Goal: Use online tool/utility: Utilize a website feature to perform a specific function

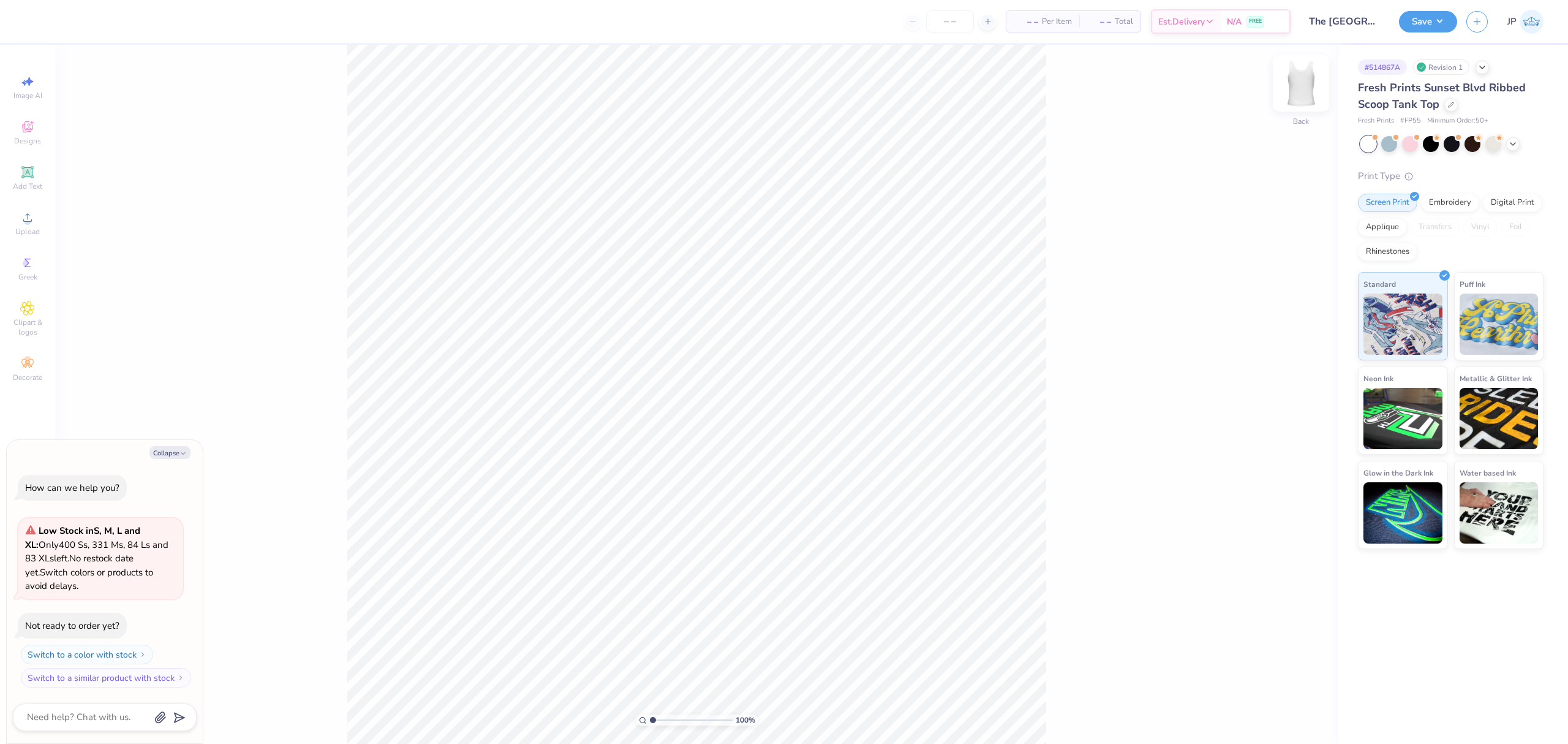
click at [1293, 89] on img at bounding box center [1301, 83] width 49 height 49
click at [1293, 88] on img at bounding box center [1301, 83] width 24 height 24
click at [28, 231] on span "Upload" at bounding box center [27, 231] width 24 height 10
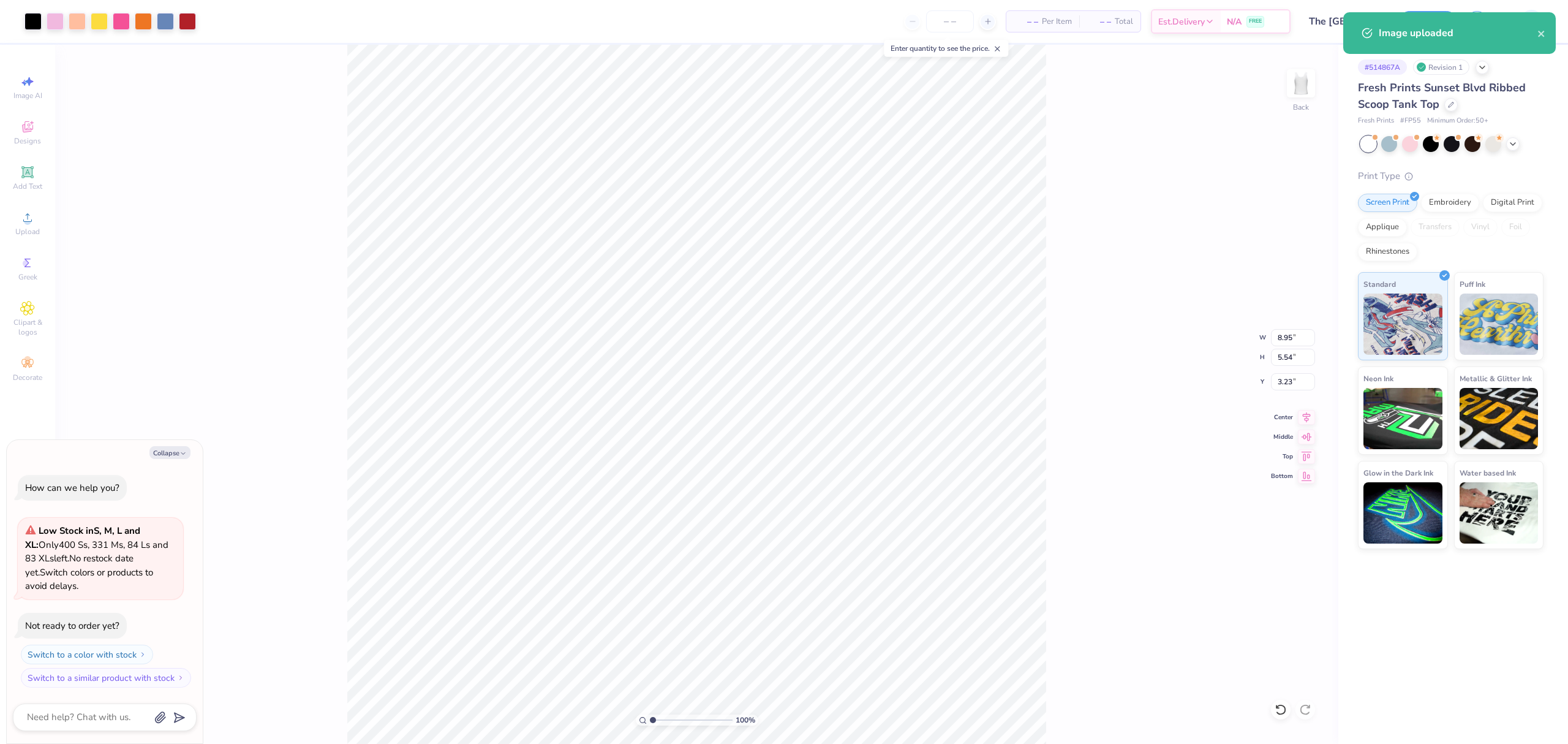
click at [1283, 327] on div "100 % Back W 8.95 8.95 " H 5.54 5.54 " Y 3.23 3.23 " Center Middle Top Bottom" at bounding box center [697, 394] width 1284 height 699
click at [1287, 338] on div "100 % Back" at bounding box center [697, 394] width 1284 height 699
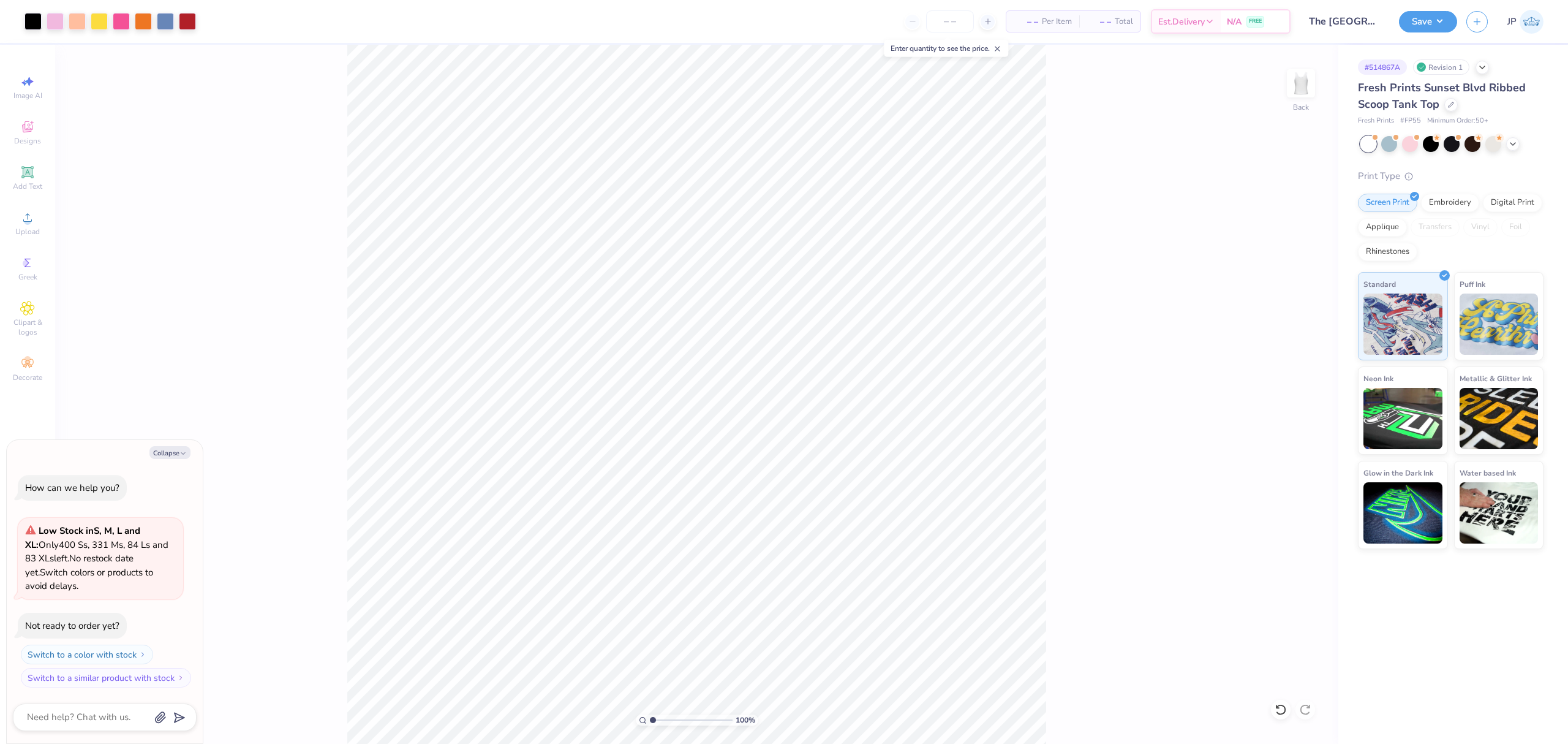
type textarea "x"
click at [1282, 339] on input "8.95" at bounding box center [1293, 337] width 44 height 17
type input "12"
type textarea "x"
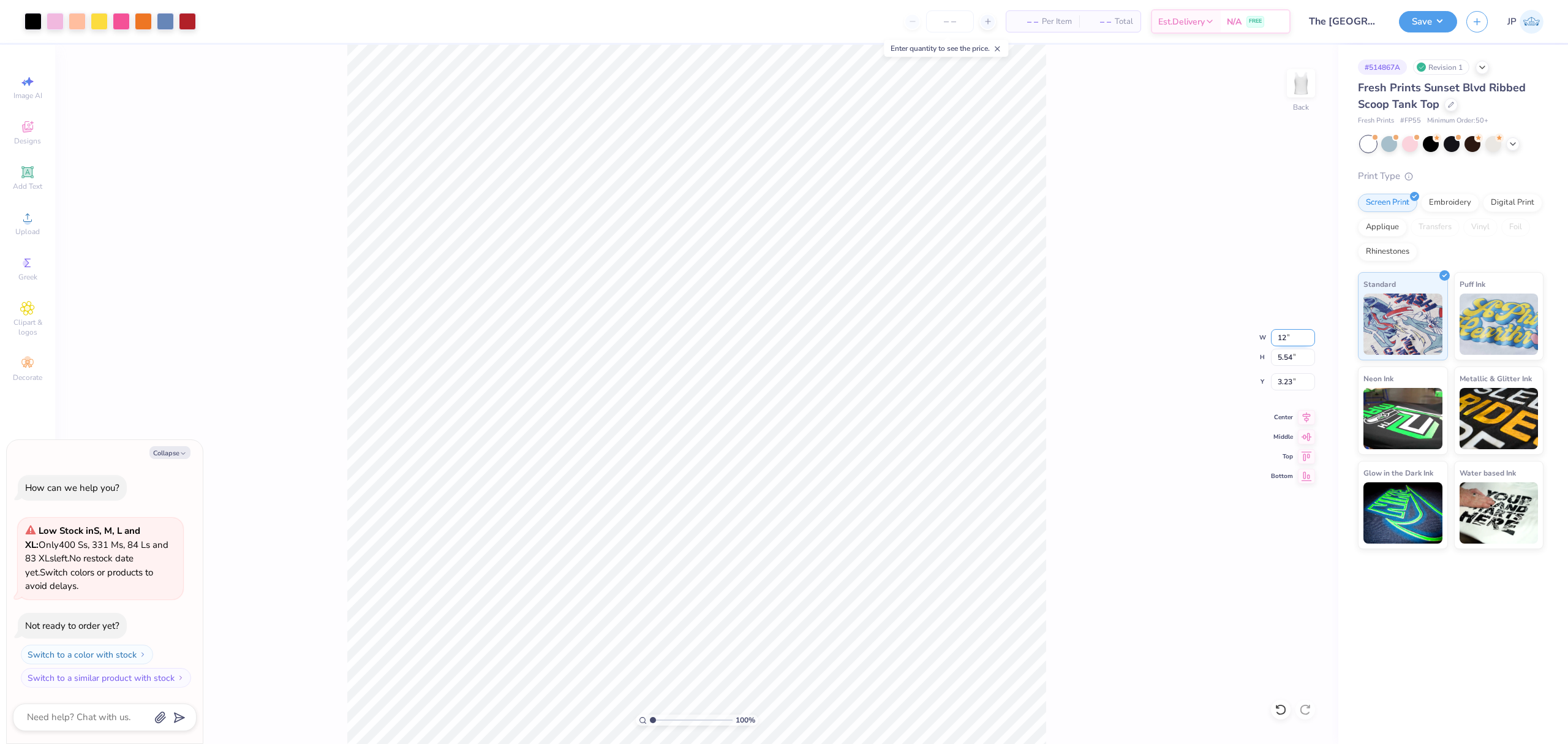
type input "8.99"
type input "5.57"
type input "3.22"
type textarea "x"
click at [1299, 337] on input "8.99" at bounding box center [1293, 337] width 44 height 17
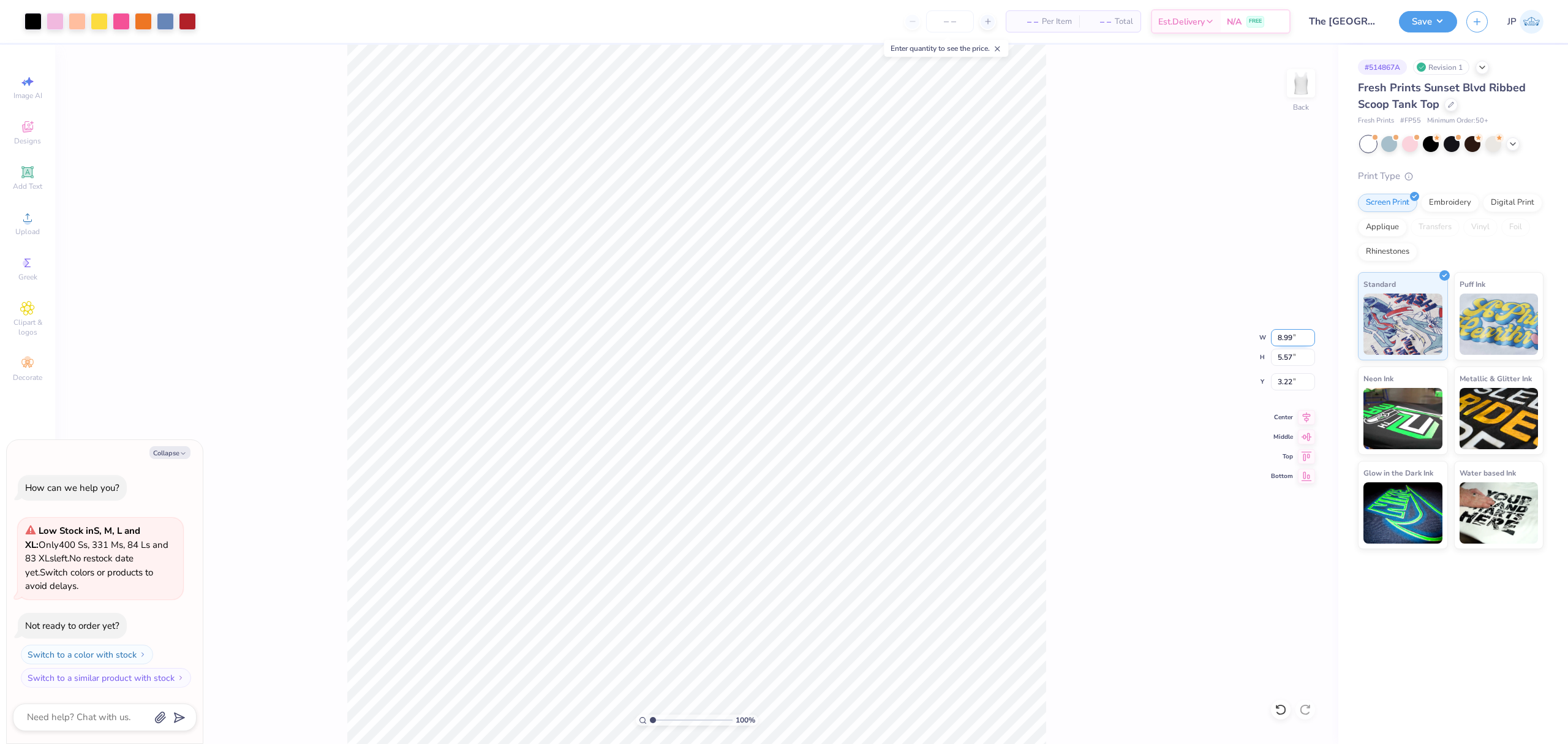
click at [1299, 337] on input "8.99" at bounding box center [1293, 337] width 44 height 17
click at [1302, 339] on input "8.99" at bounding box center [1293, 337] width 44 height 17
type input "8"
type textarea "x"
type input "8.00"
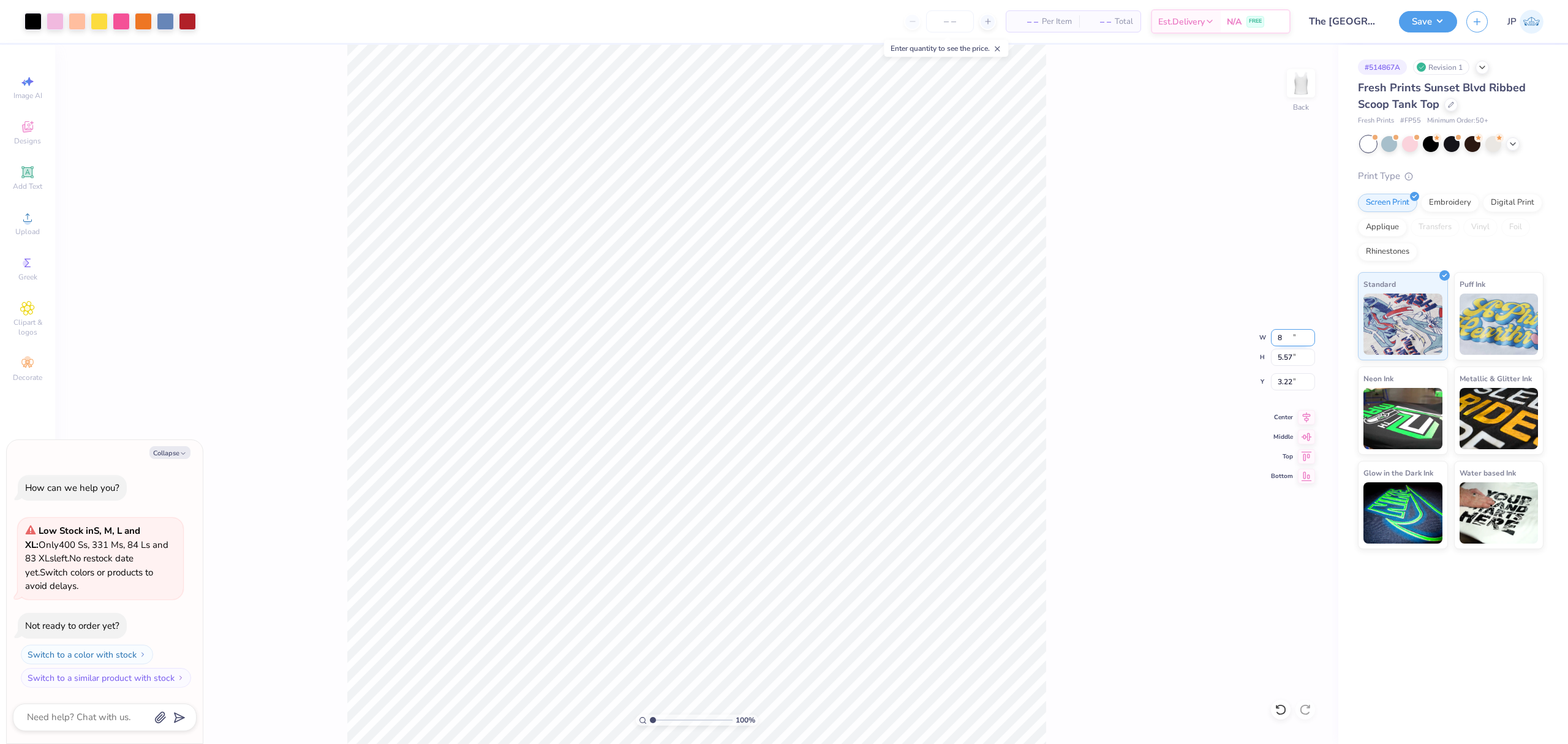
type input "4.95"
click at [1287, 385] on input "3.52" at bounding box center [1293, 382] width 44 height 17
type input "2"
type textarea "x"
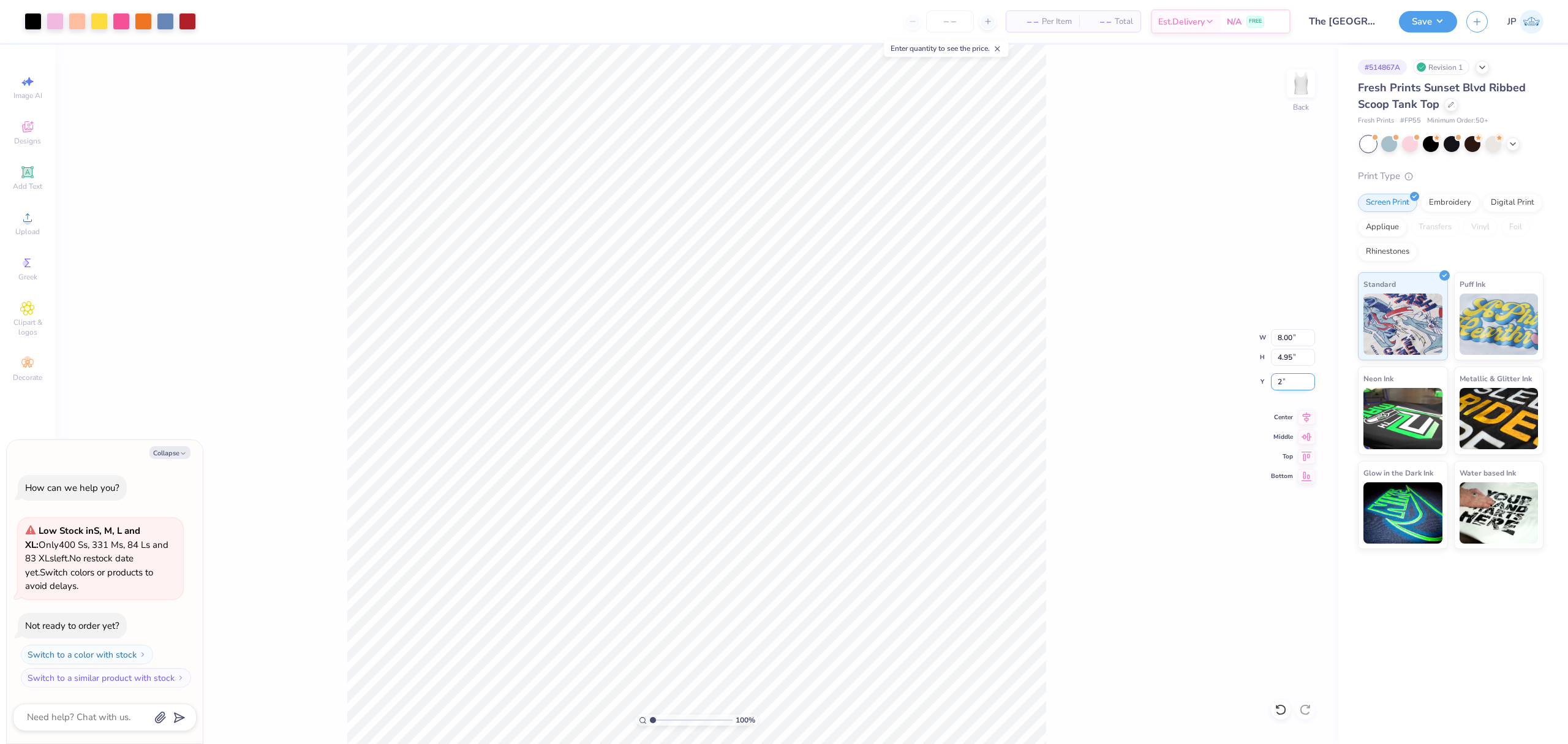
type input "2.00"
type input "1"
drag, startPoint x: 655, startPoint y: 720, endPoint x: 600, endPoint y: 718, distance: 55.0
click at [650, 718] on input "range" at bounding box center [692, 720] width 82 height 11
click at [1401, 28] on div "Save" at bounding box center [1428, 21] width 58 height 21
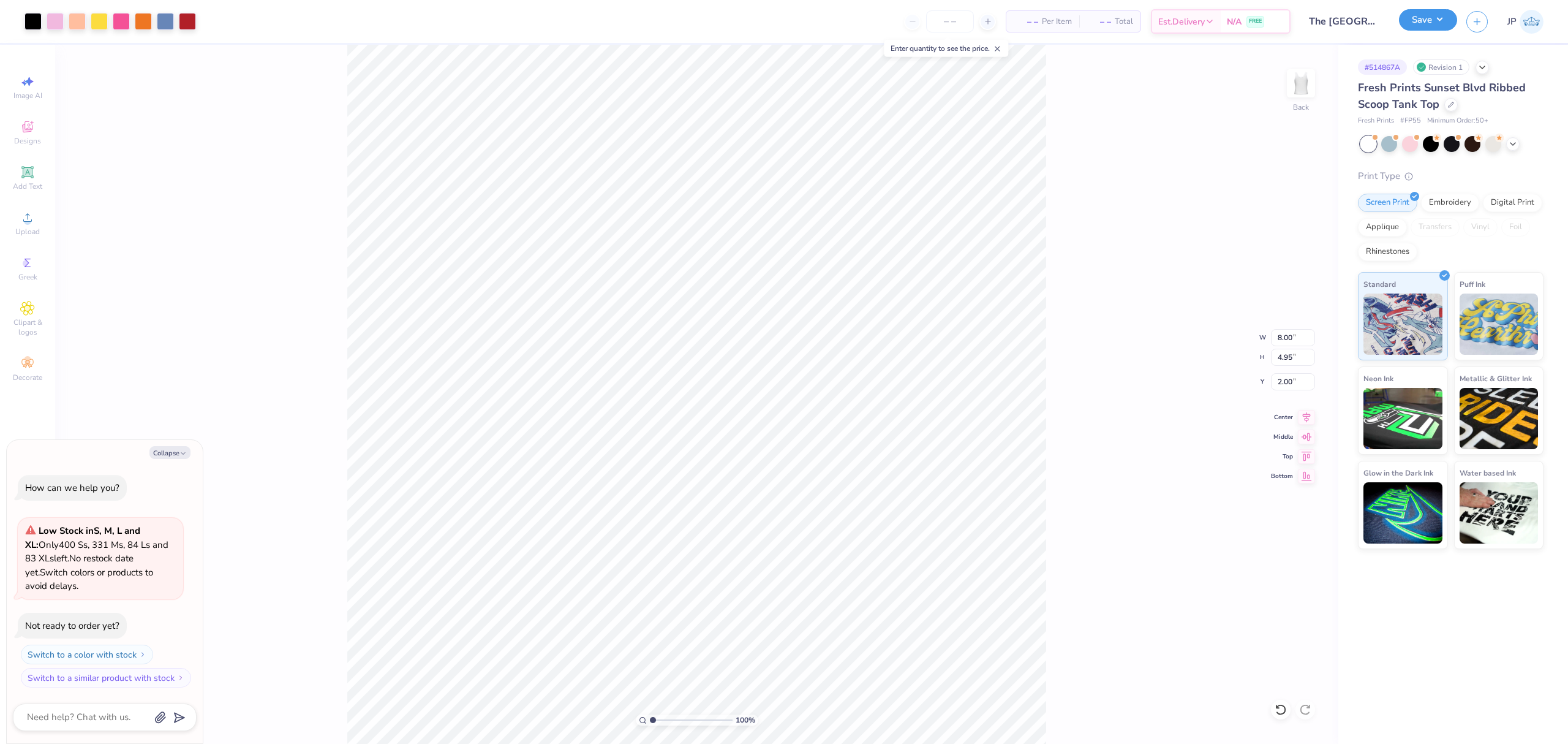
click at [1413, 24] on button "Save" at bounding box center [1428, 19] width 58 height 21
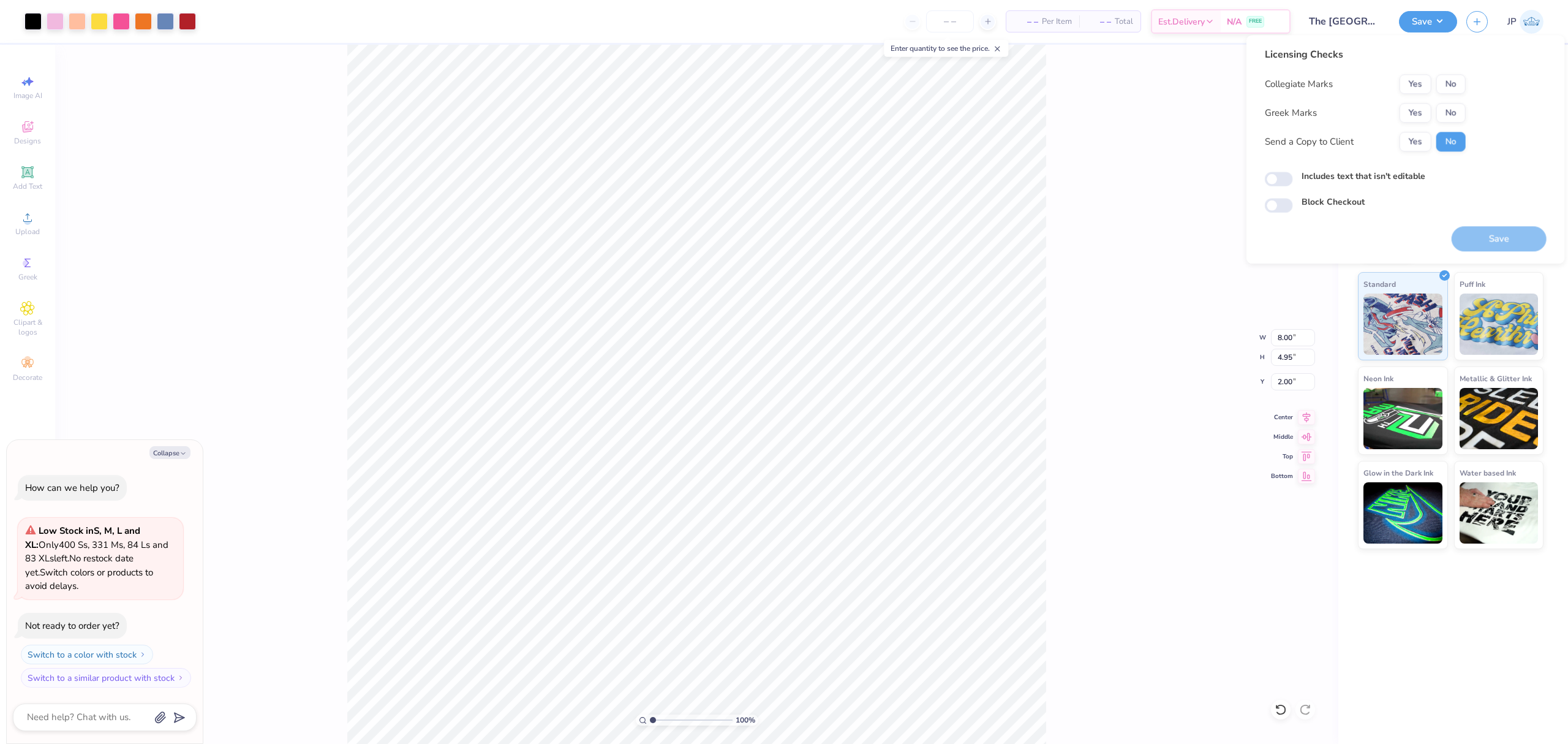
click at [1415, 124] on div "Collegiate Marks Yes No Greek Marks Yes No Send a Copy to Client Yes No" at bounding box center [1365, 113] width 201 height 77
click at [1418, 110] on button "Yes" at bounding box center [1416, 113] width 32 height 20
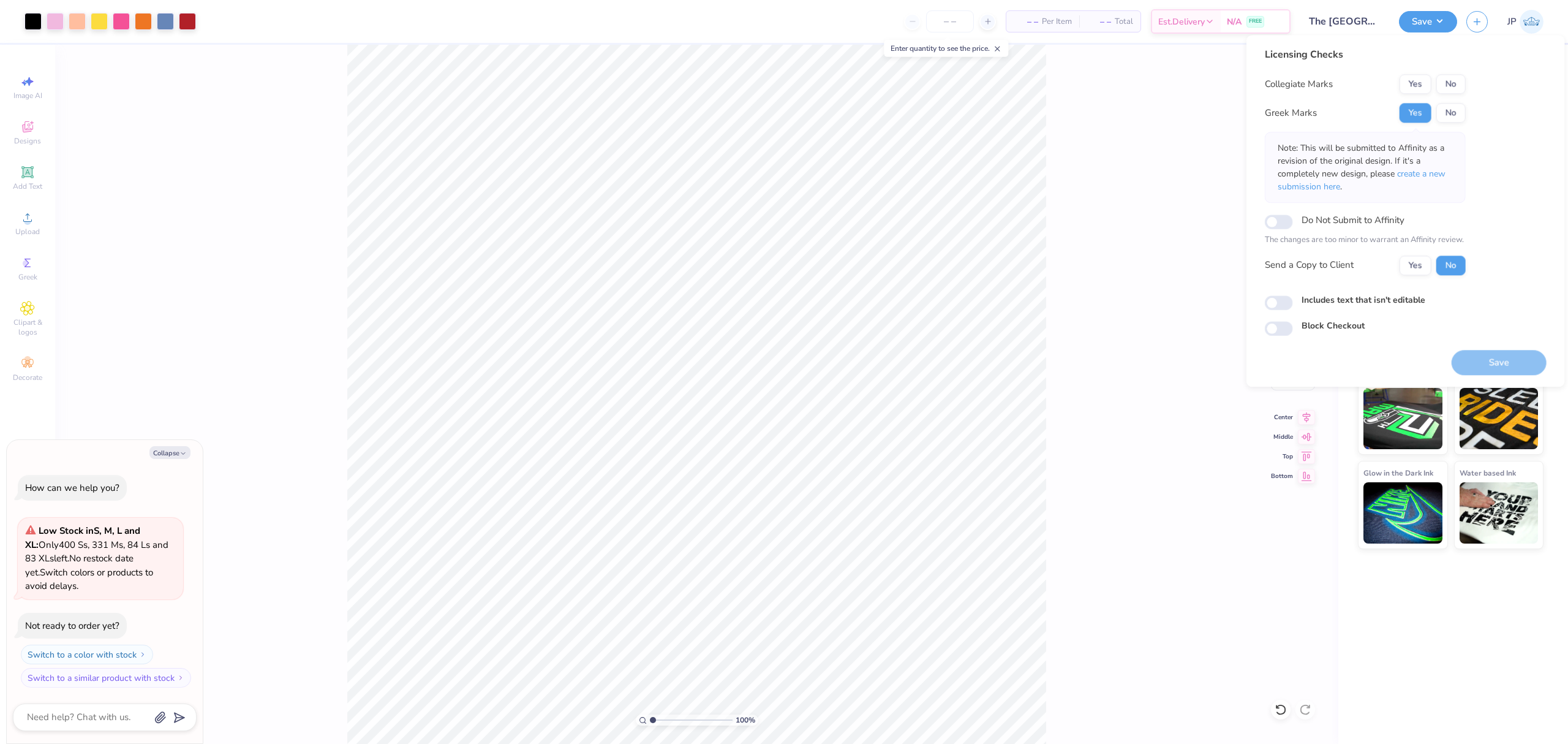
click at [1447, 82] on button "No" at bounding box center [1452, 84] width 29 height 20
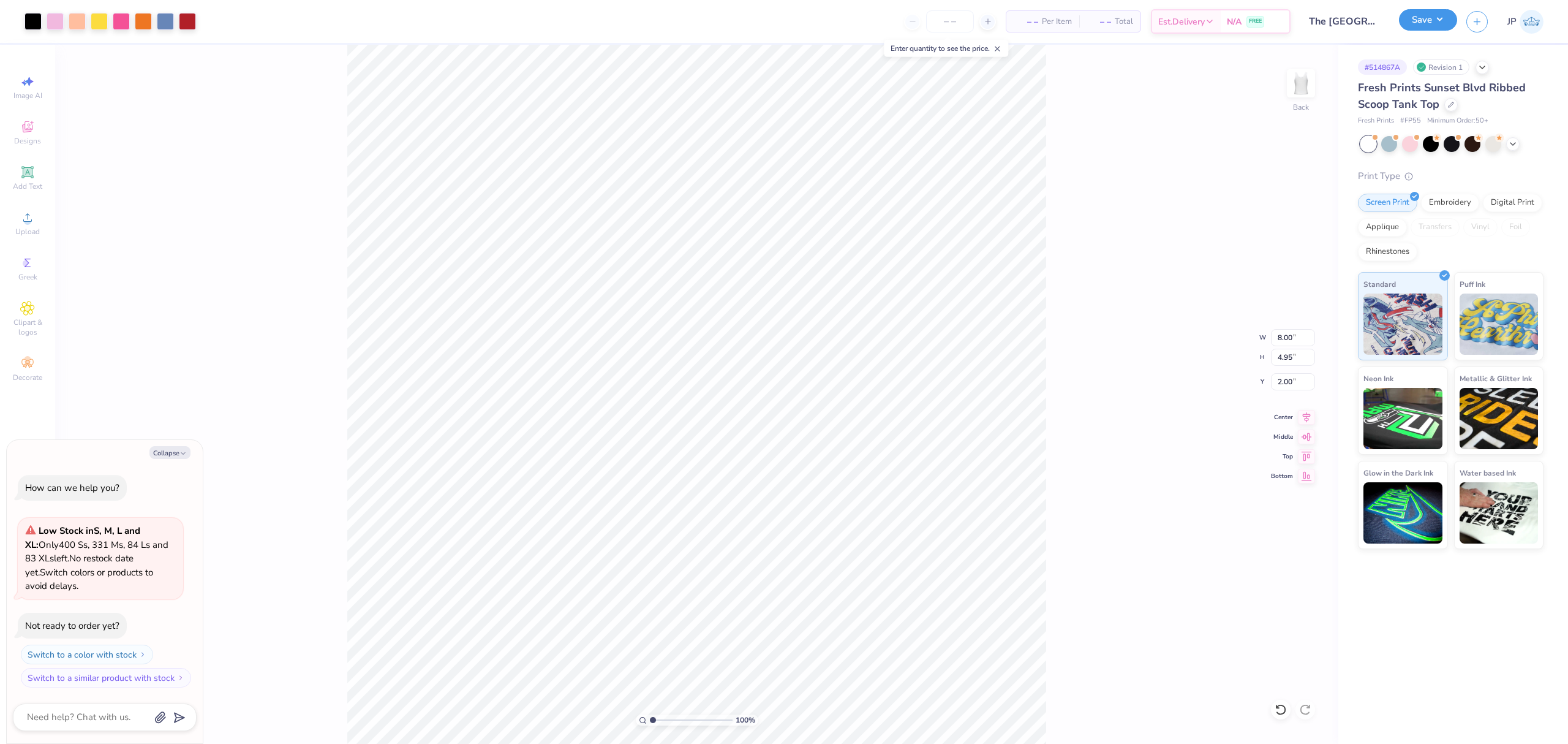
click at [1424, 18] on button "Save" at bounding box center [1428, 19] width 58 height 21
type textarea "x"
click at [1287, 332] on input "8.00" at bounding box center [1293, 337] width 44 height 17
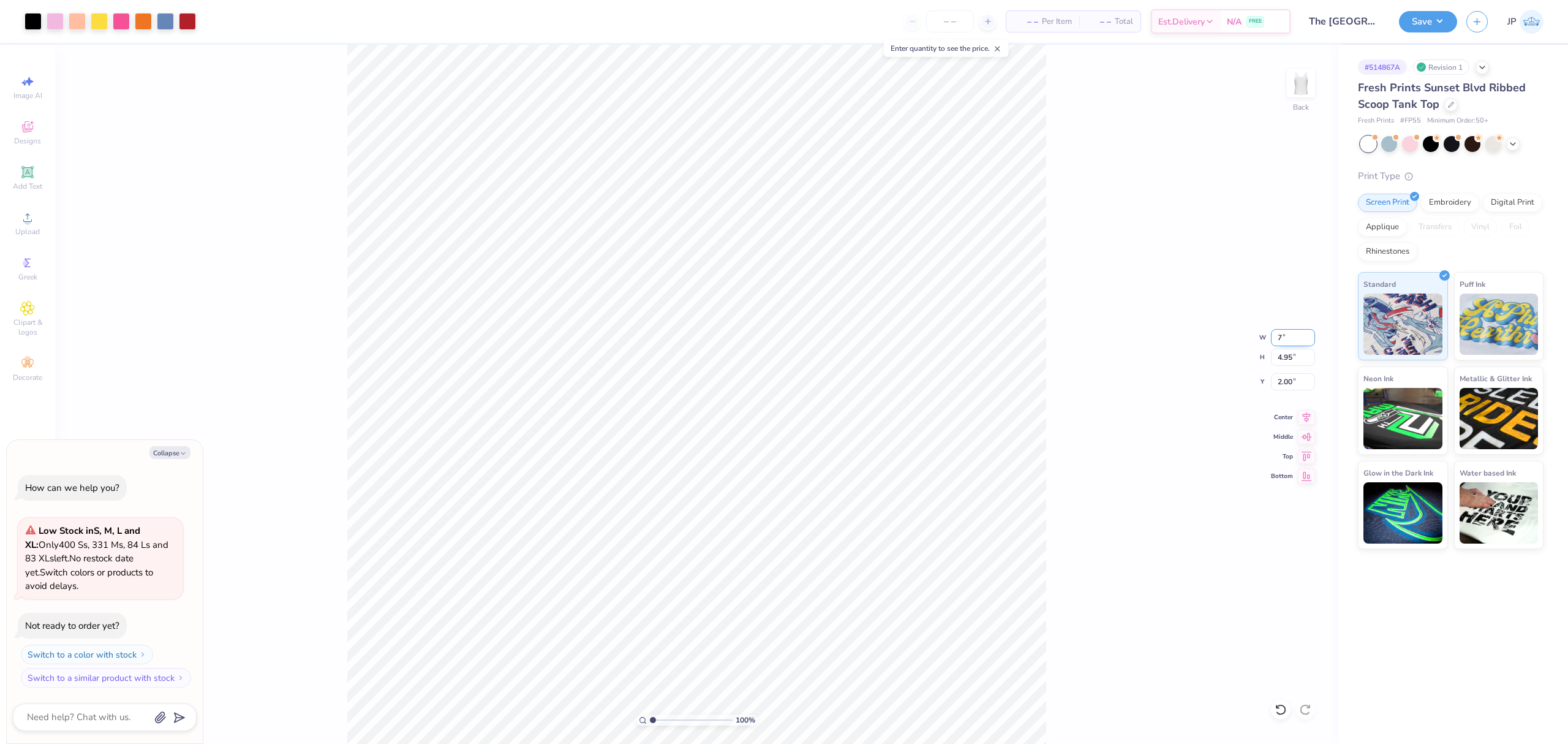
type input "7"
type textarea "x"
type input "7.00"
type input "4.33"
click at [1293, 378] on input "2.31" at bounding box center [1293, 382] width 44 height 17
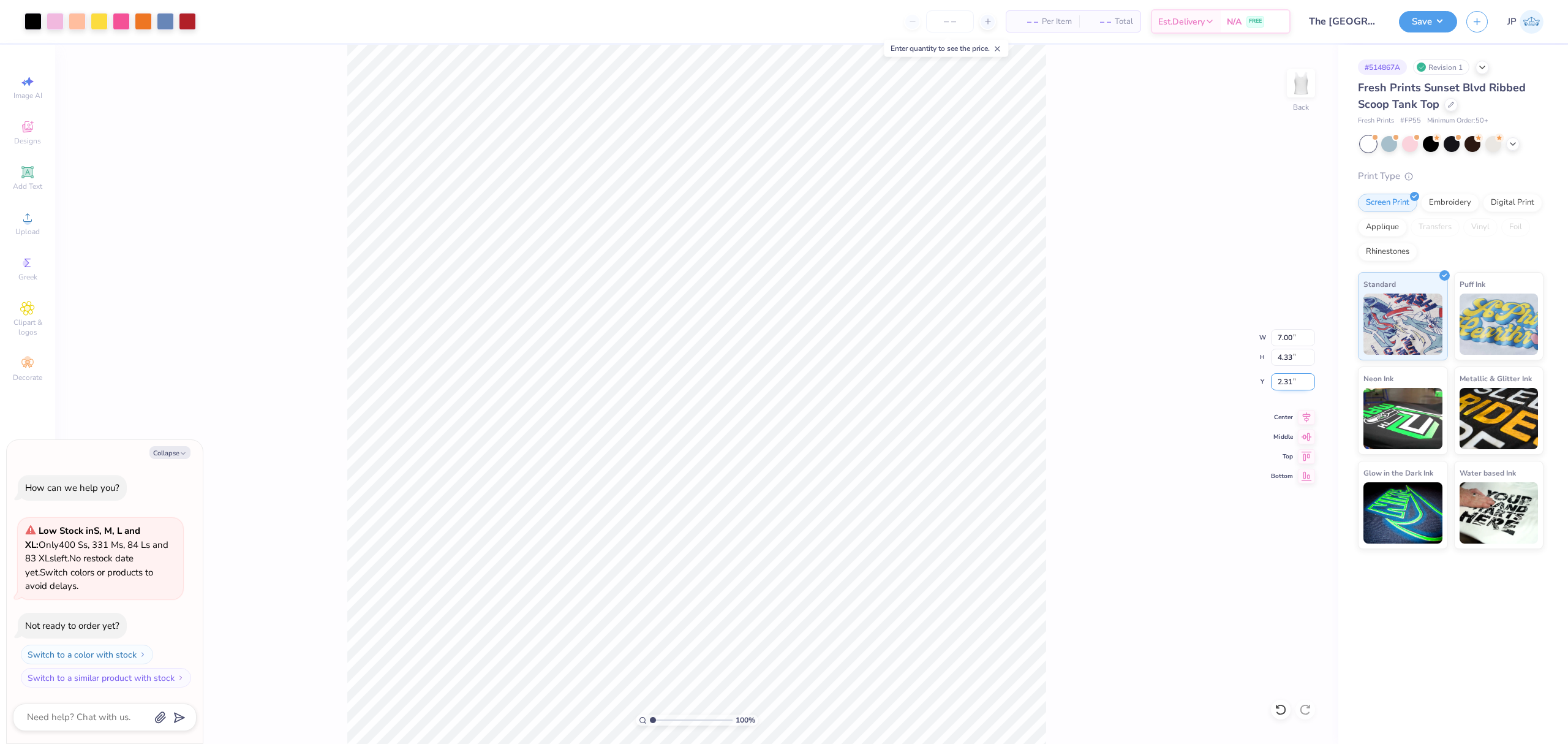
click at [1293, 378] on input "2.31" at bounding box center [1293, 382] width 44 height 17
type input "2"
type textarea "x"
type input "2.00"
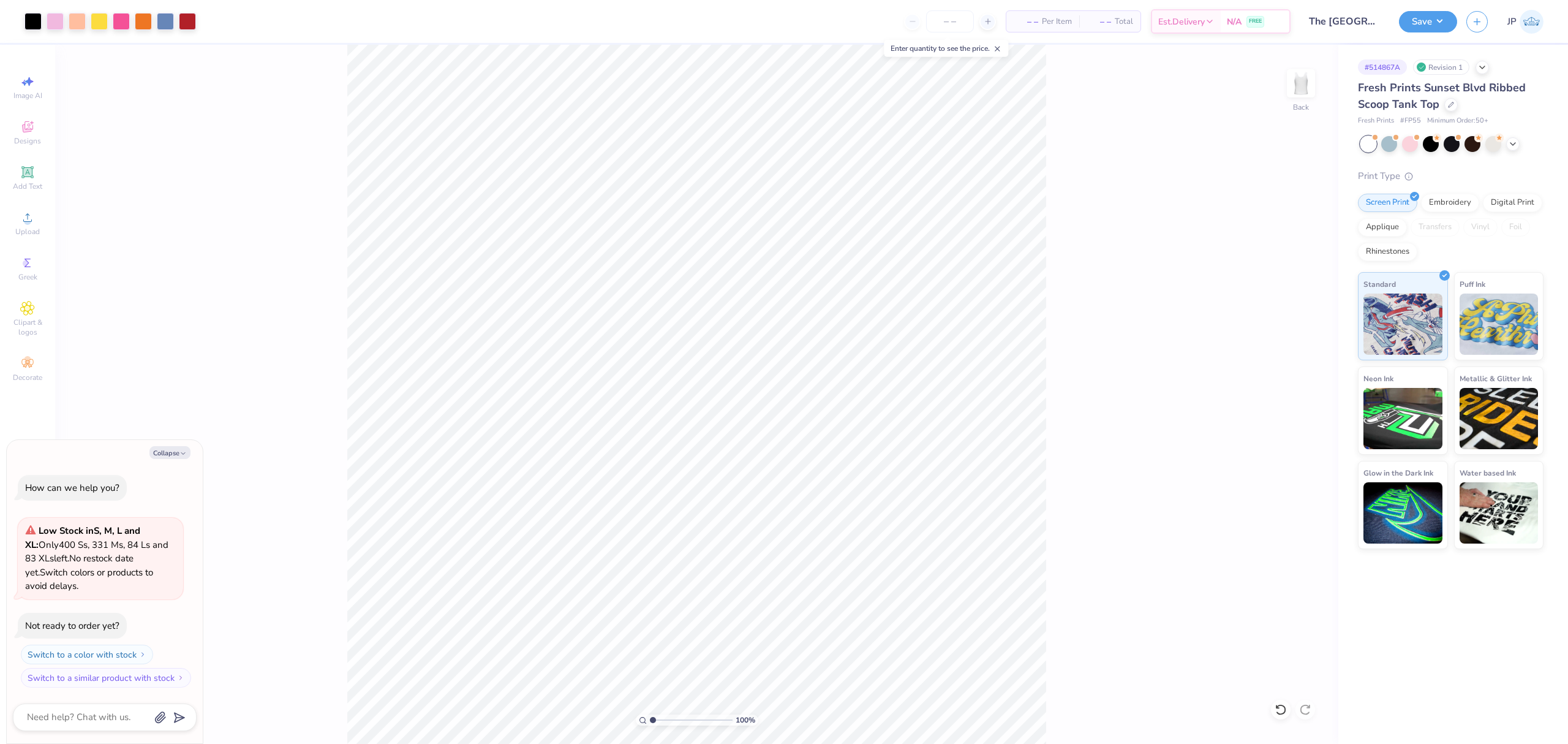
type textarea "x"
click at [1290, 381] on input "2.00" at bounding box center [1293, 382] width 44 height 17
type input "1.75"
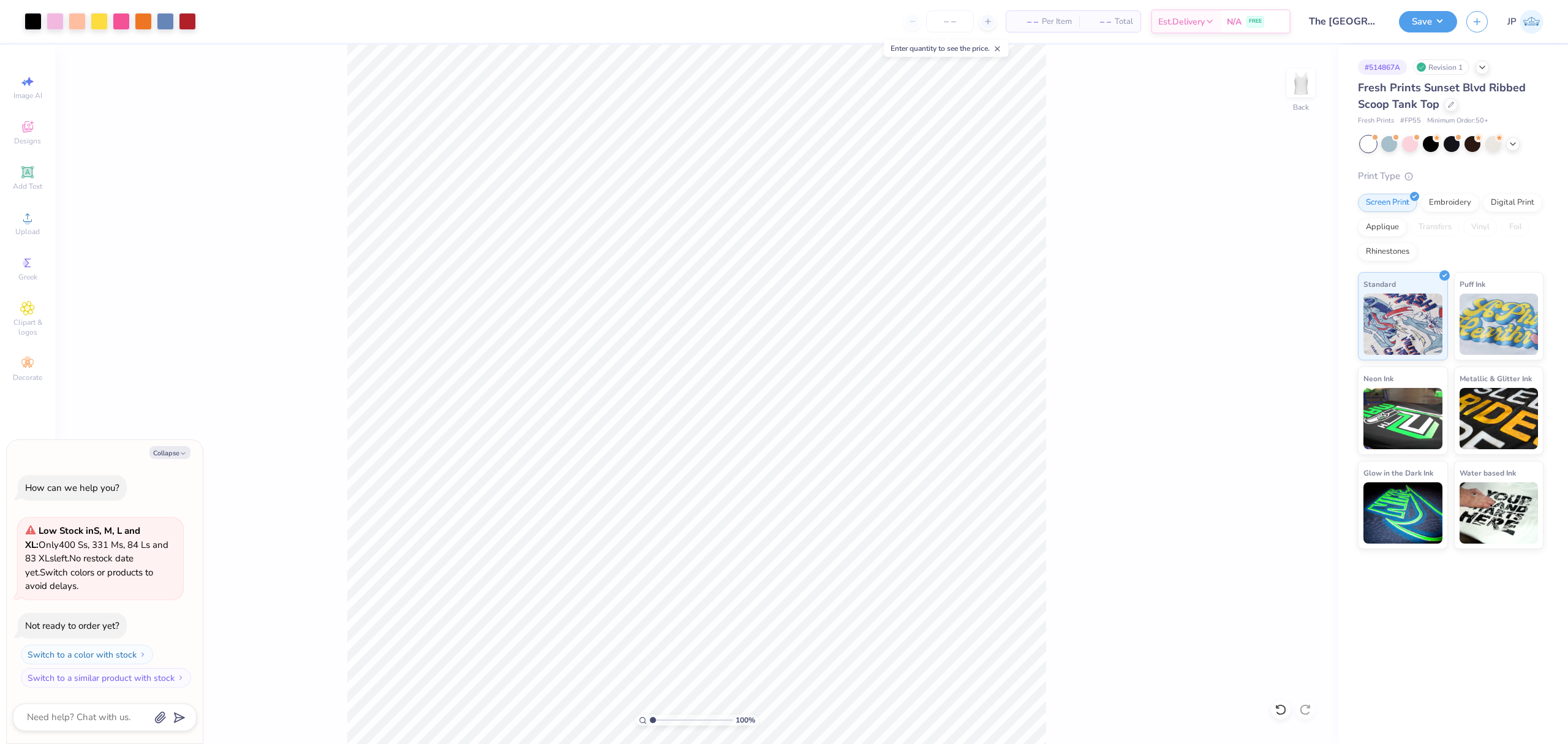
click at [400, 563] on div "100 % Back" at bounding box center [697, 394] width 1284 height 699
type textarea "x"
click at [1291, 375] on input "1.75" at bounding box center [1293, 382] width 44 height 17
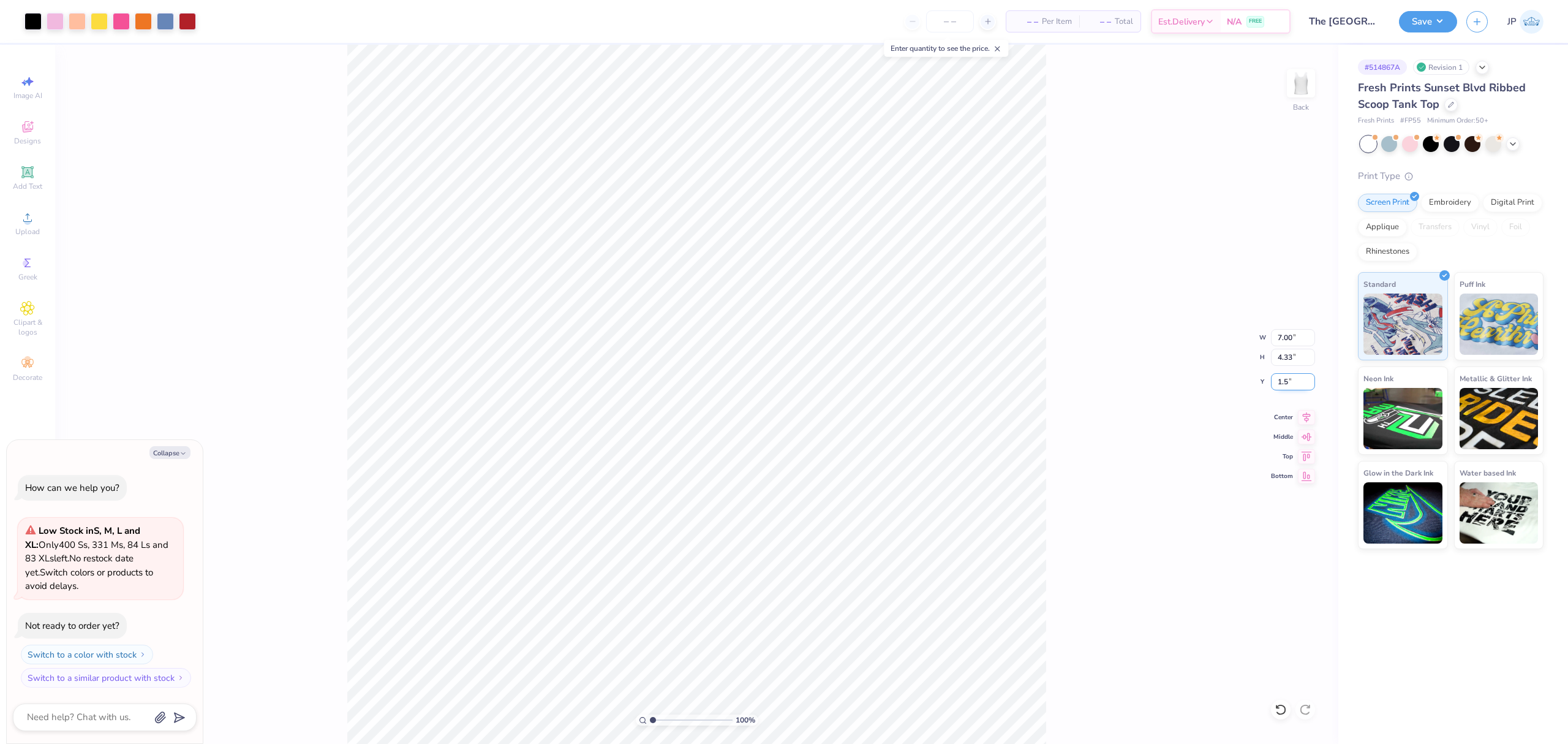
type input "1.5"
type textarea "x"
type input "1.50"
click at [1422, 20] on button "Save" at bounding box center [1428, 19] width 58 height 21
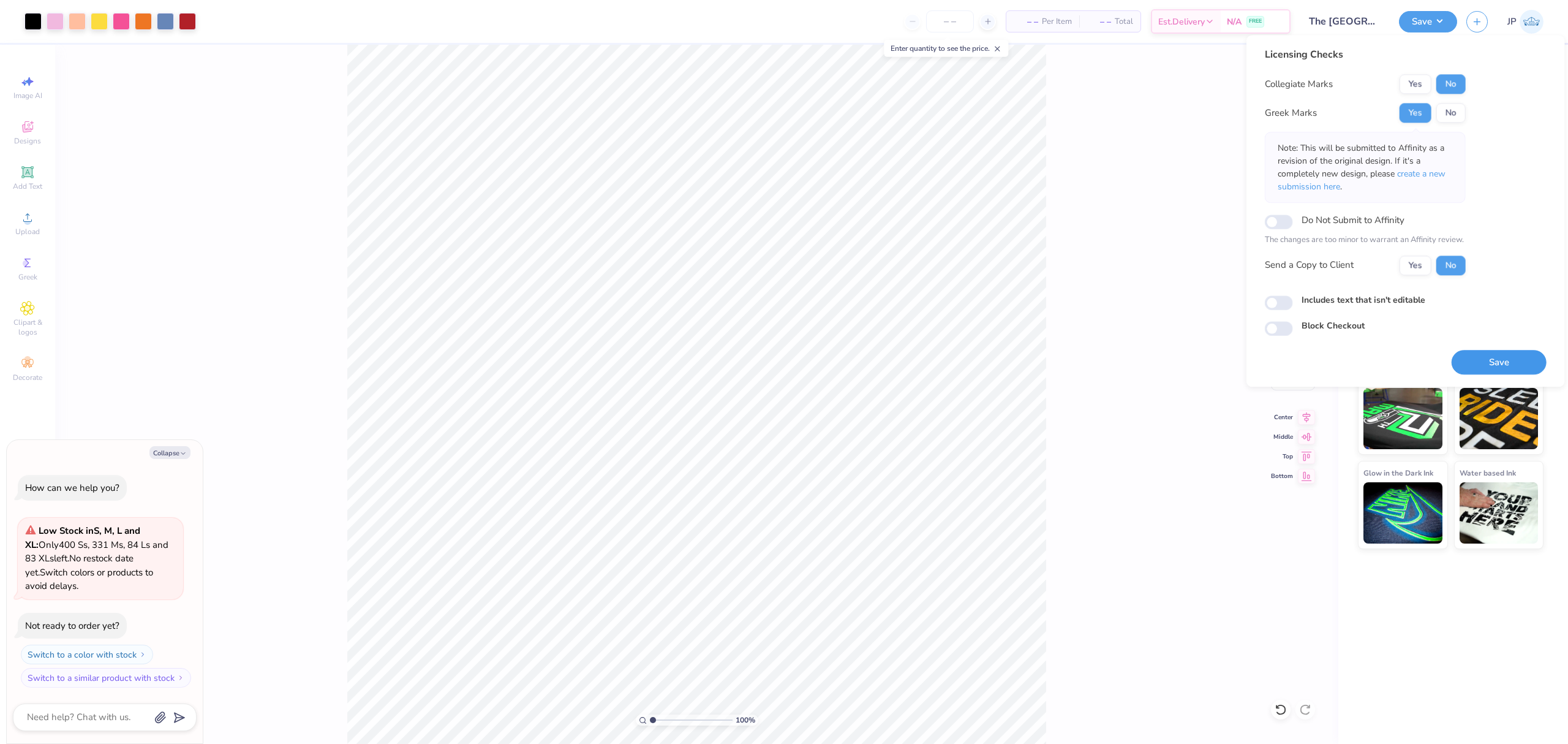
click at [1502, 356] on button "Save" at bounding box center [1499, 362] width 95 height 25
type textarea "x"
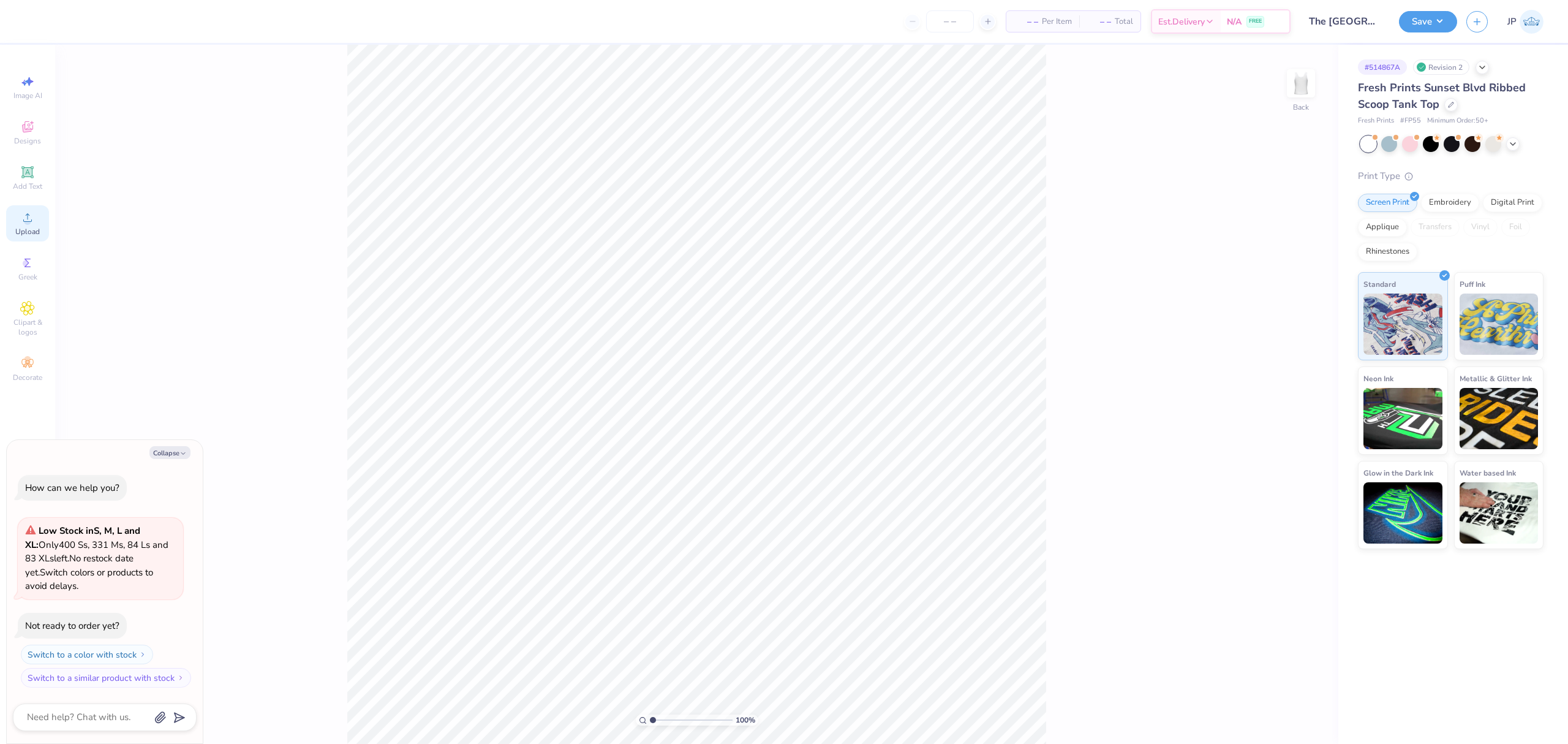
click at [17, 231] on span "Upload" at bounding box center [27, 231] width 24 height 10
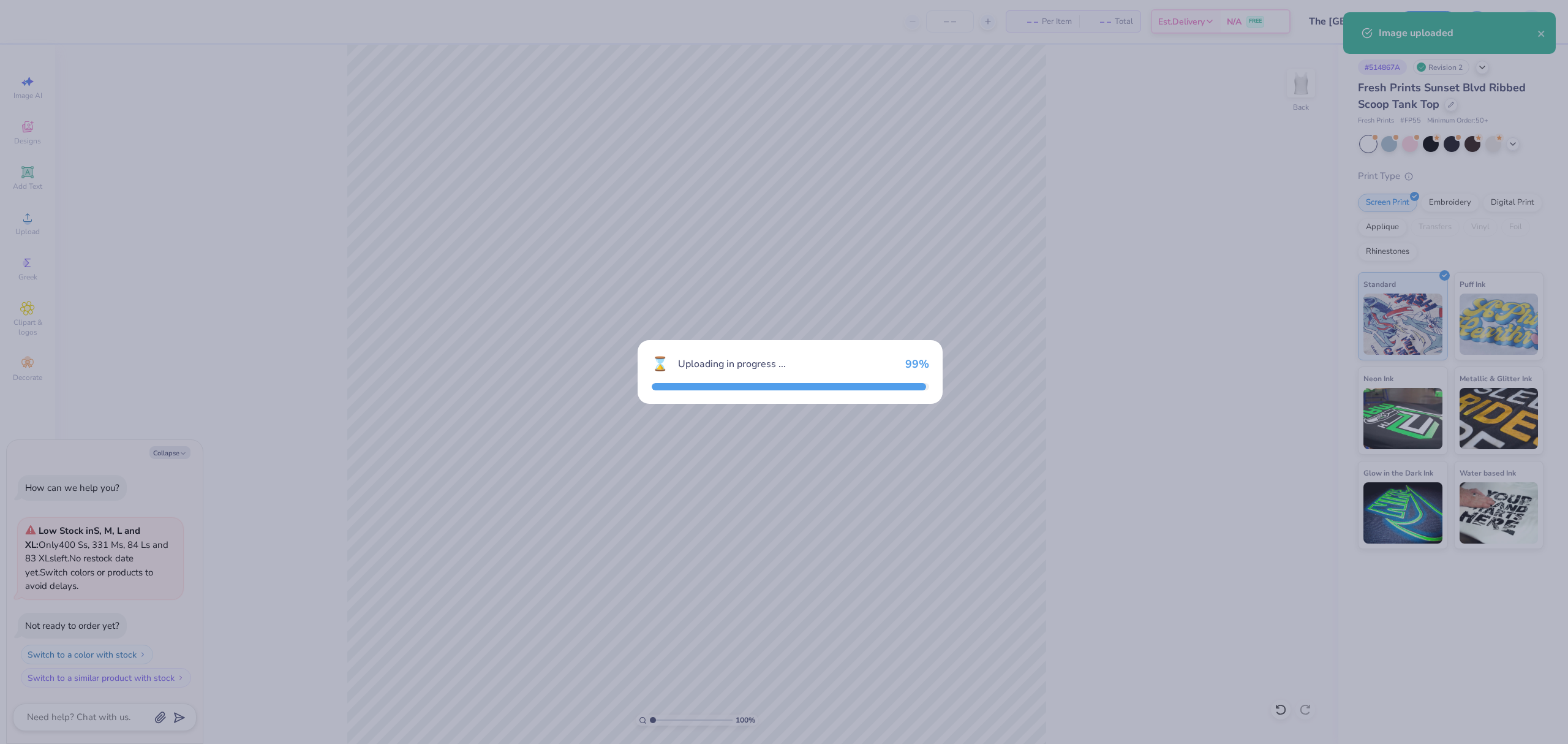
type textarea "x"
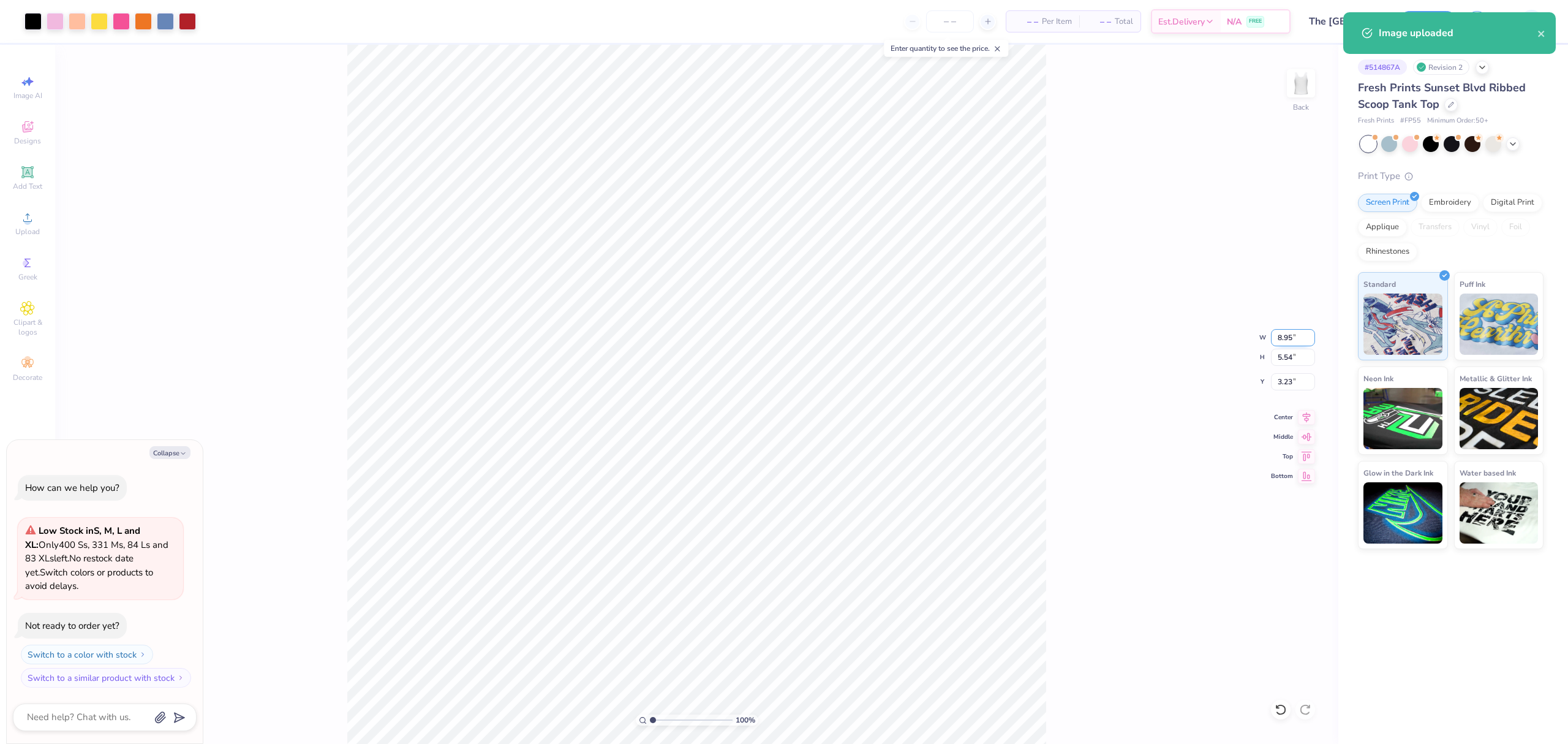
click at [1287, 332] on input "8.95" at bounding box center [1293, 337] width 44 height 17
type input "7"
type textarea "x"
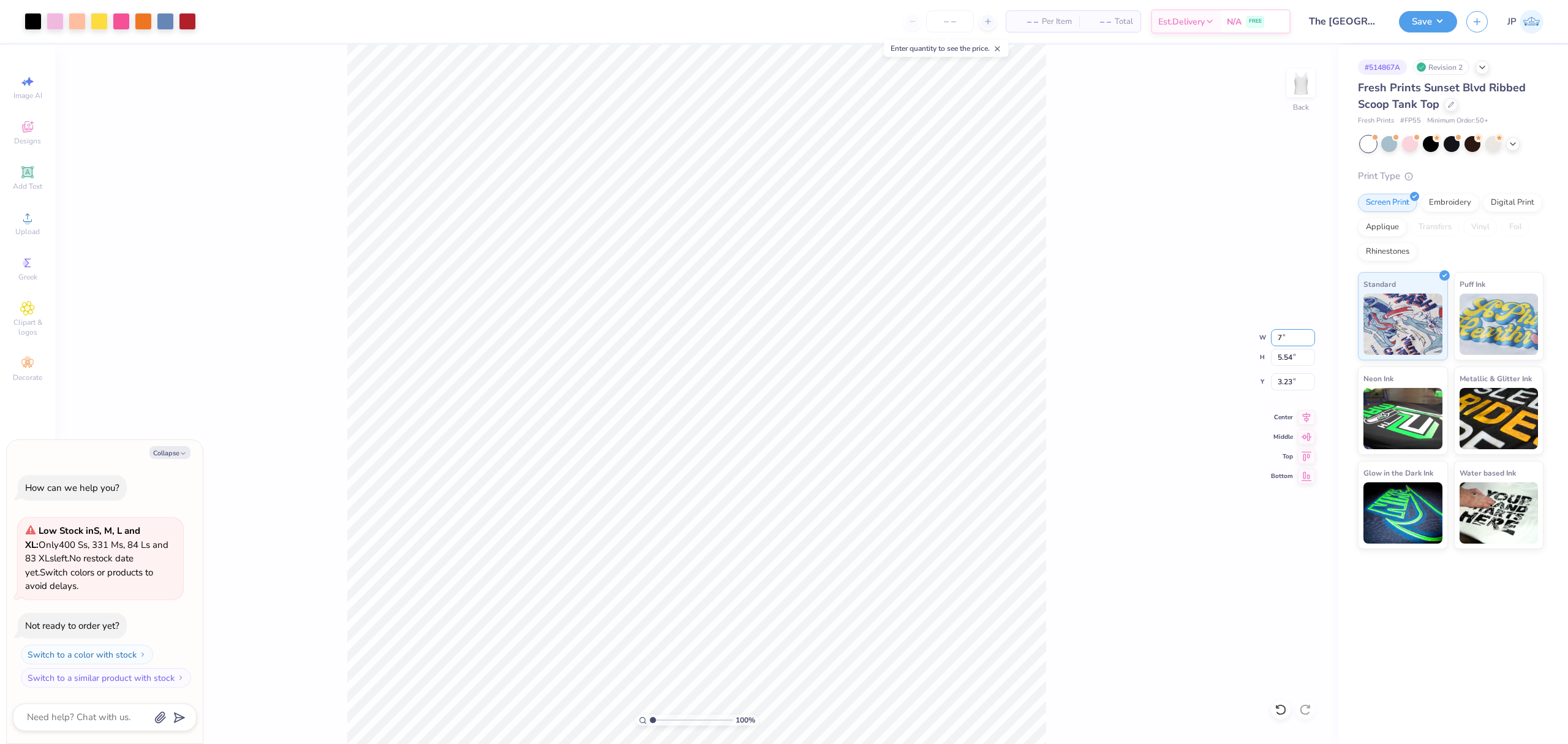
type input "7.00"
type input "4.33"
click at [1294, 382] on input "3.83" at bounding box center [1293, 382] width 44 height 17
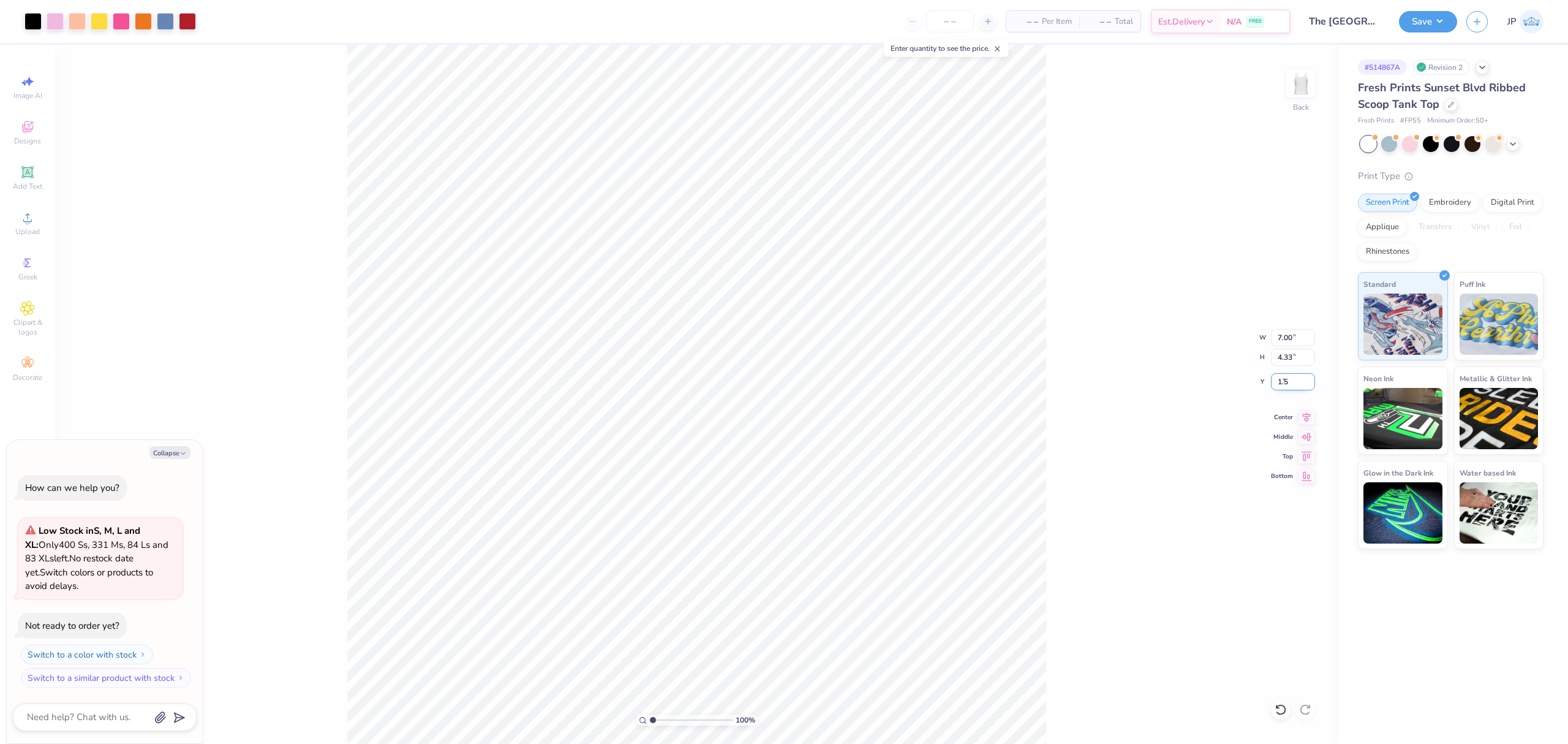
type input "1.5"
type textarea "x"
type input "1.50"
click at [1441, 16] on button "Save" at bounding box center [1428, 19] width 58 height 21
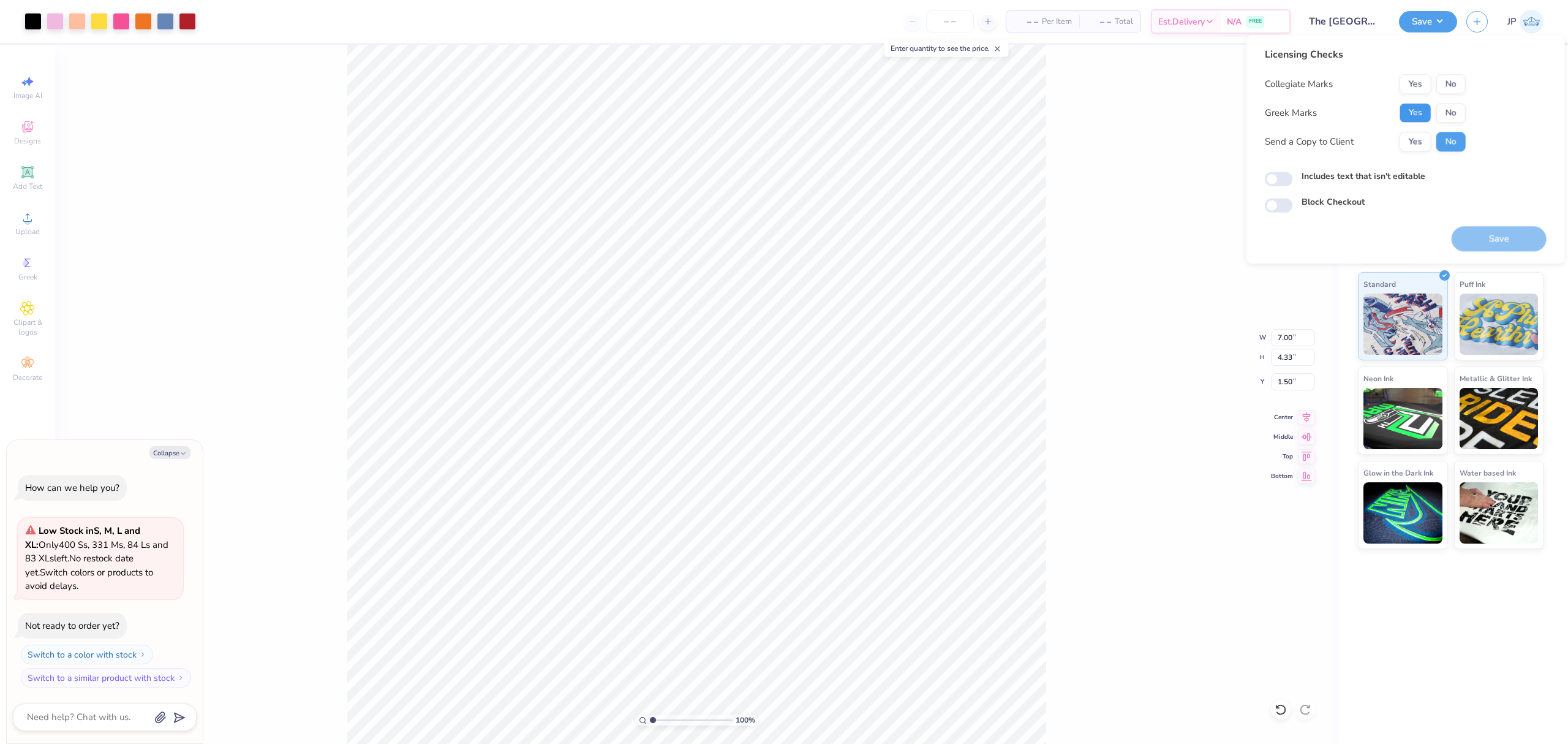
click at [1419, 104] on button "Yes" at bounding box center [1416, 113] width 32 height 20
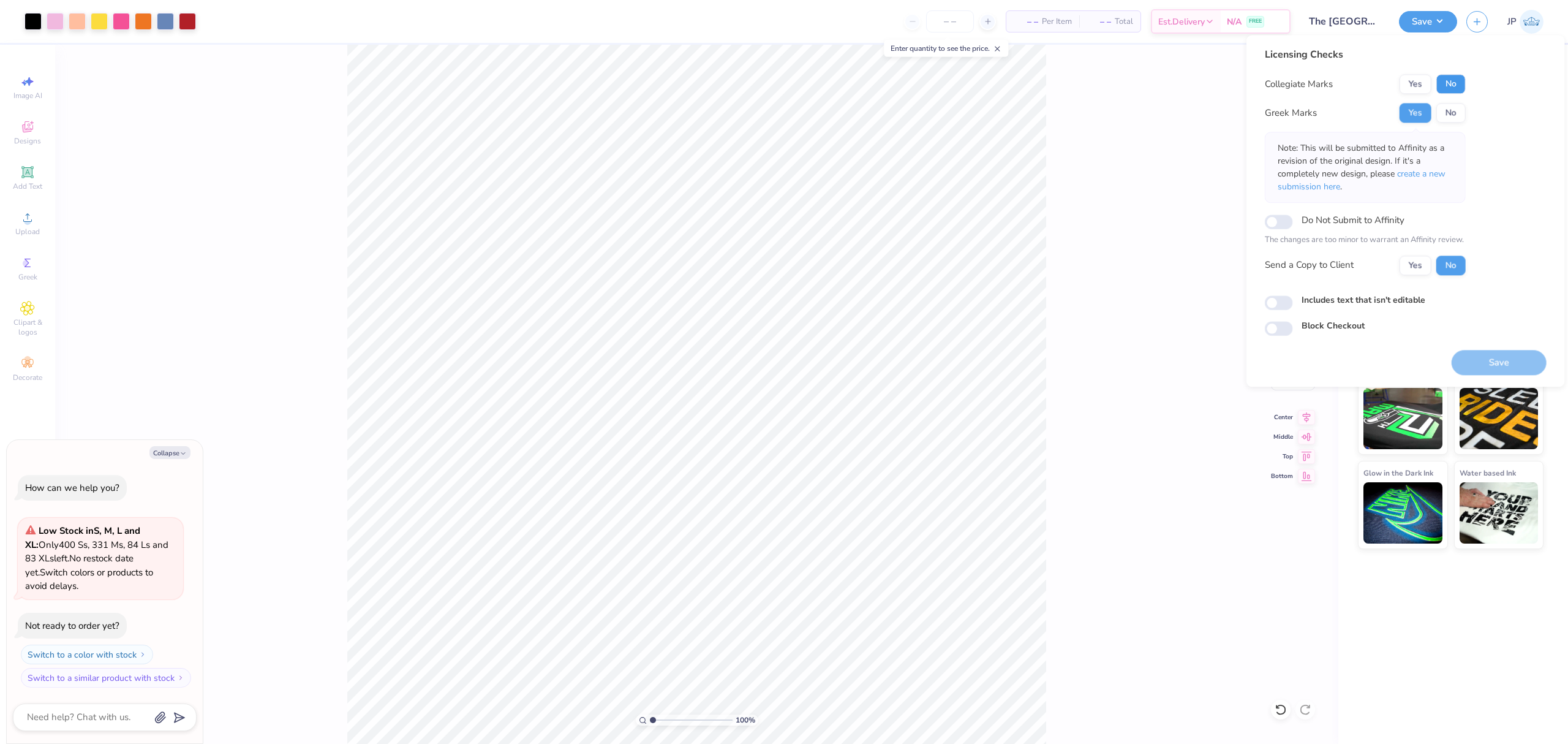
click at [1449, 85] on button "No" at bounding box center [1452, 84] width 29 height 20
click at [1522, 362] on button "Save" at bounding box center [1499, 362] width 95 height 25
type textarea "x"
